Goal: Navigation & Orientation: Find specific page/section

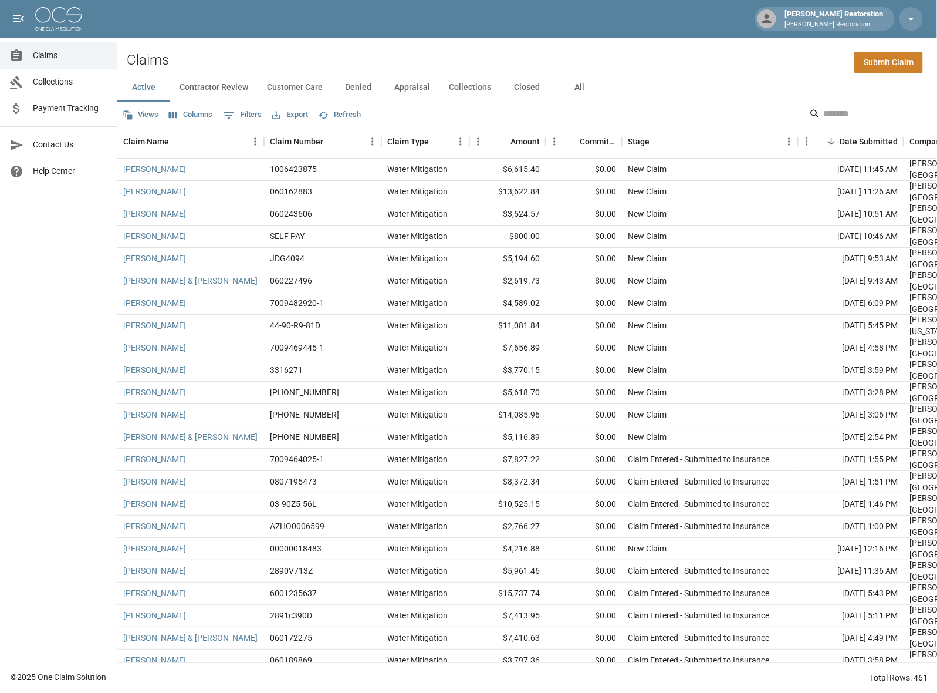
click at [57, 13] on img at bounding box center [58, 18] width 47 height 23
click at [113, 239] on div "Claims Collections Payment Tracking Contact Us Help Center" at bounding box center [58, 332] width 117 height 664
click at [69, 333] on div "Claims Collections Payment Tracking Contact Us Help Center" at bounding box center [58, 332] width 117 height 664
click at [528, 11] on div "[PERSON_NAME] Restoration [PERSON_NAME] Restoration" at bounding box center [468, 19] width 937 height 38
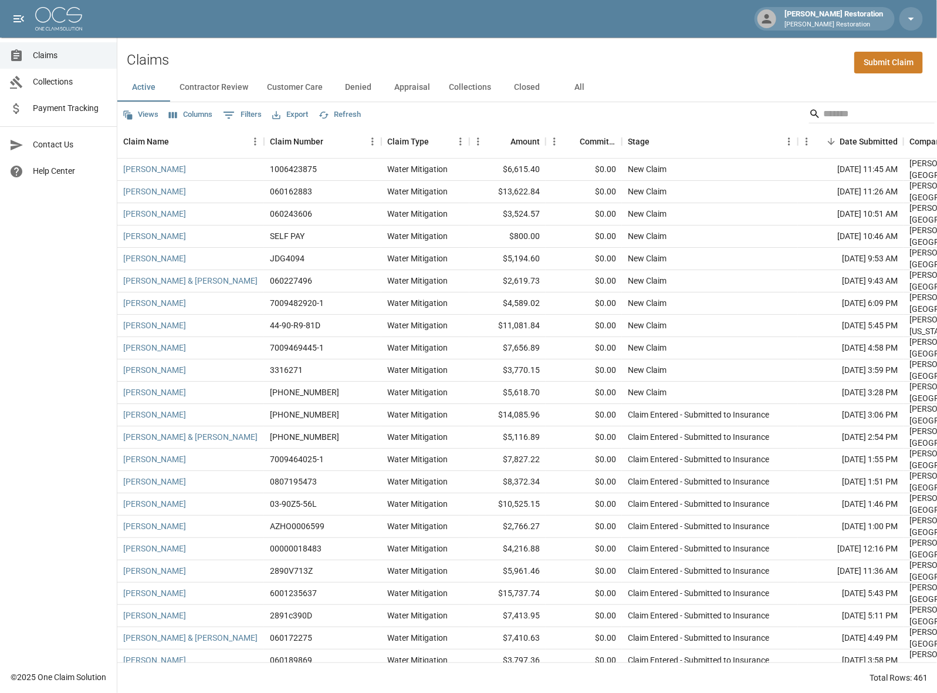
click at [65, 9] on img at bounding box center [58, 18] width 47 height 23
